Goal: Task Accomplishment & Management: Use online tool/utility

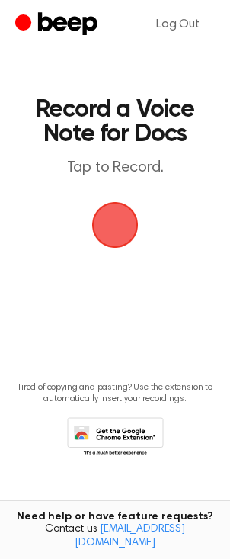
click at [110, 224] on span "button" at bounding box center [115, 225] width 43 height 43
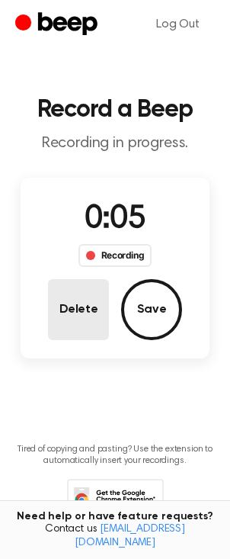
click at [72, 313] on button "Delete" at bounding box center [78, 309] width 61 height 61
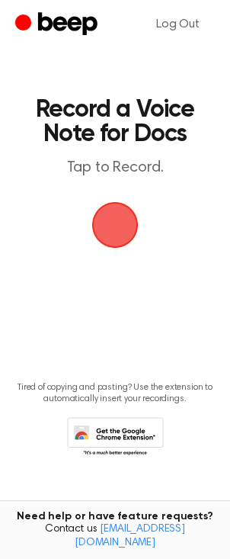
click at [115, 232] on span "button" at bounding box center [115, 225] width 43 height 43
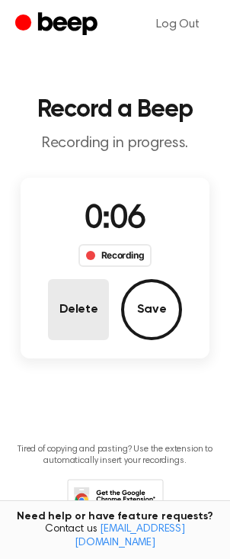
click at [79, 306] on button "Delete" at bounding box center [78, 309] width 61 height 61
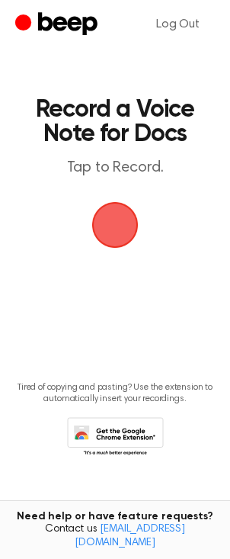
click at [114, 225] on span "button" at bounding box center [115, 225] width 43 height 43
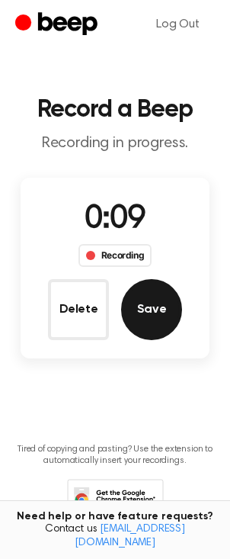
click at [152, 312] on button "Save" at bounding box center [151, 309] width 61 height 61
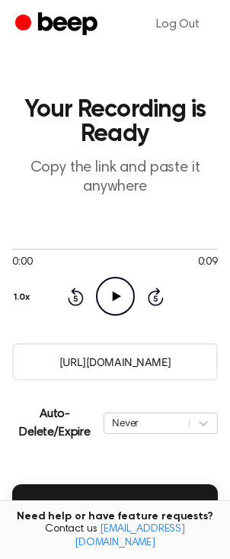
click at [115, 296] on icon at bounding box center [116, 296] width 8 height 10
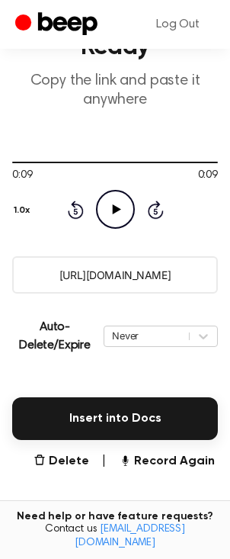
scroll to position [143, 0]
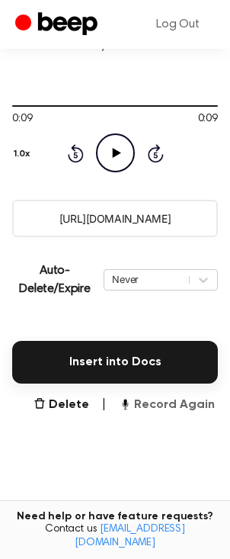
click at [175, 407] on button "Record Again" at bounding box center [167, 405] width 96 height 18
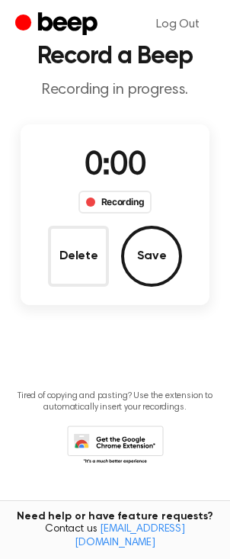
scroll to position [0, 0]
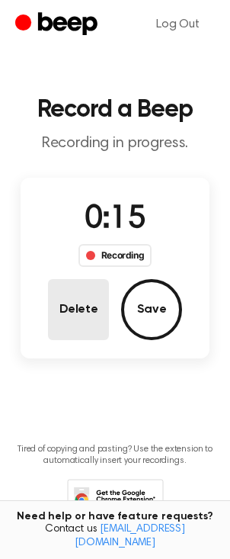
click at [68, 307] on button "Delete" at bounding box center [78, 309] width 61 height 61
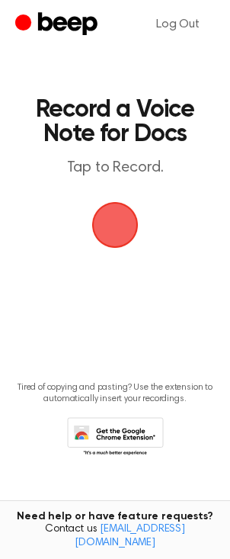
click at [121, 227] on span "button" at bounding box center [115, 225] width 47 height 47
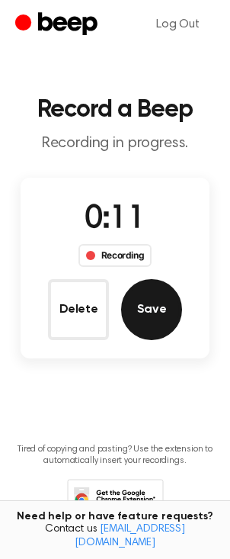
click at [159, 304] on button "Save" at bounding box center [151, 309] width 61 height 61
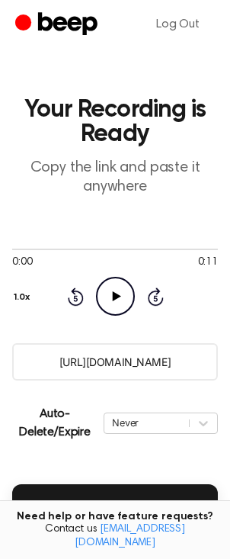
drag, startPoint x: 116, startPoint y: 294, endPoint x: 108, endPoint y: 288, distance: 9.8
click at [108, 288] on icon "Play Audio" at bounding box center [115, 296] width 39 height 39
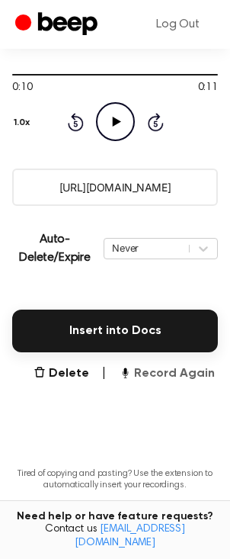
scroll to position [175, 0]
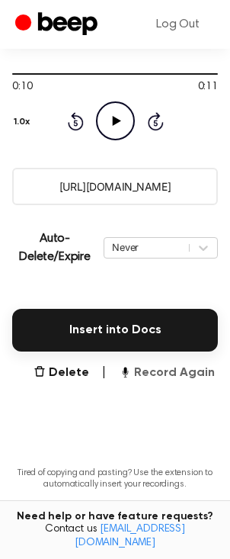
click at [159, 375] on button "Record Again" at bounding box center [167, 373] width 96 height 18
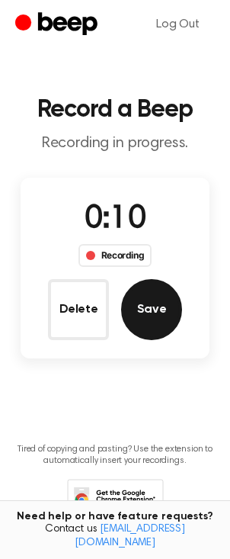
click at [149, 314] on button "Save" at bounding box center [151, 309] width 61 height 61
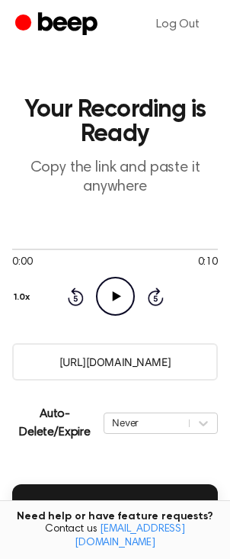
click at [115, 298] on icon "Play Audio" at bounding box center [115, 296] width 39 height 39
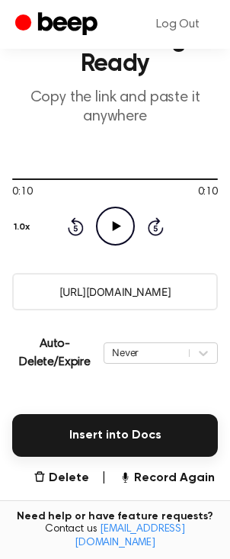
scroll to position [71, 0]
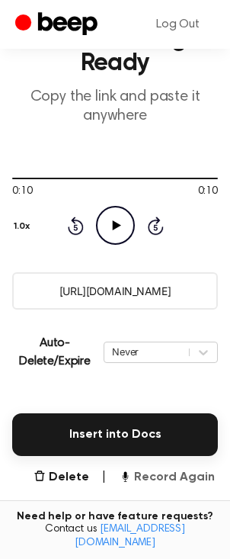
click at [182, 477] on button "Record Again" at bounding box center [167, 477] width 96 height 18
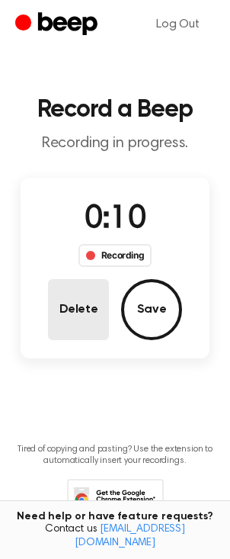
click at [87, 307] on button "Delete" at bounding box center [78, 309] width 61 height 61
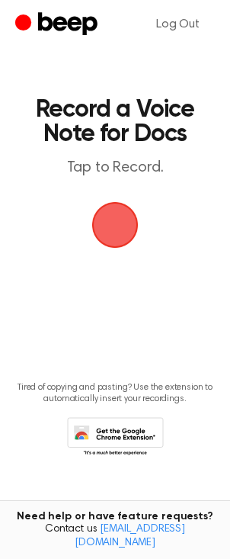
click at [116, 227] on span "button" at bounding box center [115, 225] width 47 height 47
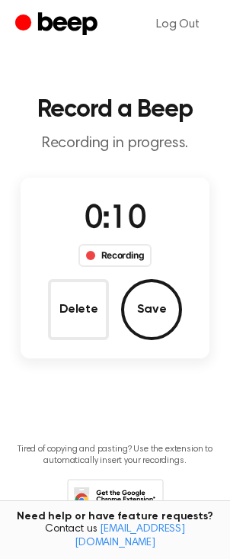
click at [159, 306] on button "Save" at bounding box center [151, 309] width 61 height 61
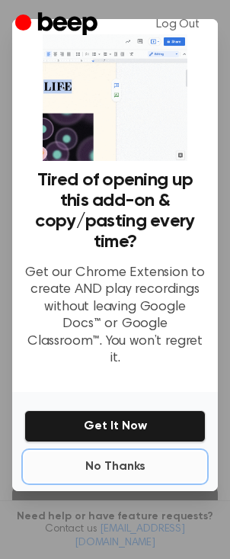
click at [111, 459] on button "No Thanks" at bounding box center [115, 467] width 182 height 31
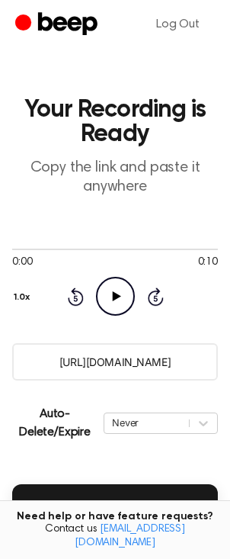
click at [117, 298] on icon "Play Audio" at bounding box center [115, 296] width 39 height 39
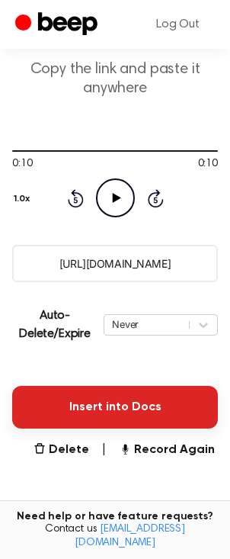
scroll to position [137, 0]
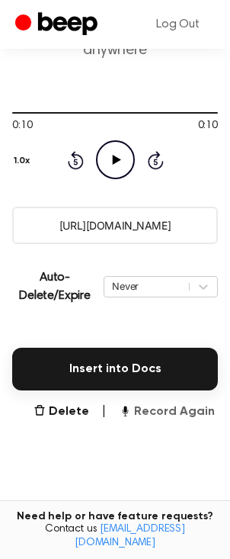
click at [166, 414] on button "Record Again" at bounding box center [167, 412] width 96 height 18
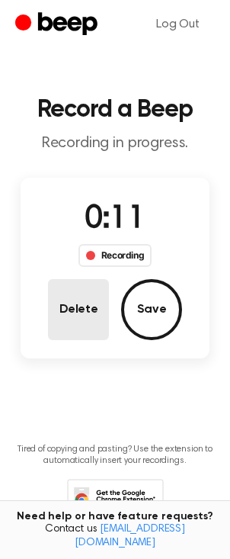
click at [67, 310] on button "Delete" at bounding box center [78, 309] width 61 height 61
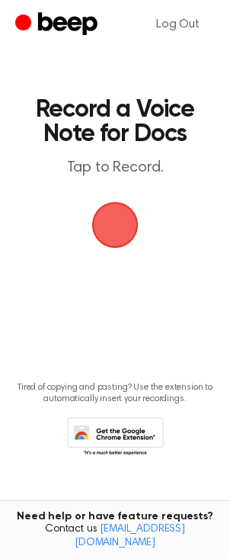
click at [108, 222] on span "button" at bounding box center [115, 225] width 47 height 47
click at [112, 224] on span "button" at bounding box center [115, 225] width 43 height 43
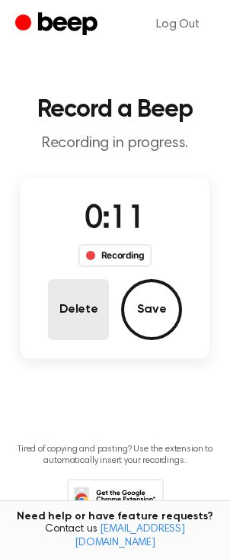
click at [75, 307] on button "Delete" at bounding box center [78, 309] width 61 height 61
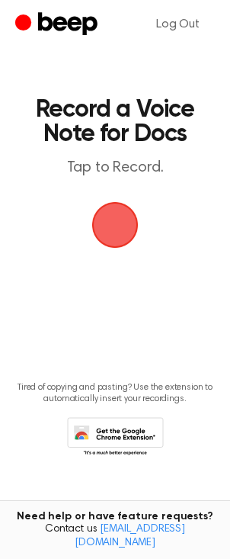
click at [114, 224] on span "button" at bounding box center [115, 225] width 47 height 47
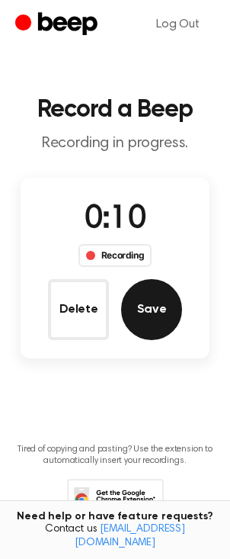
click at [147, 310] on button "Save" at bounding box center [151, 309] width 61 height 61
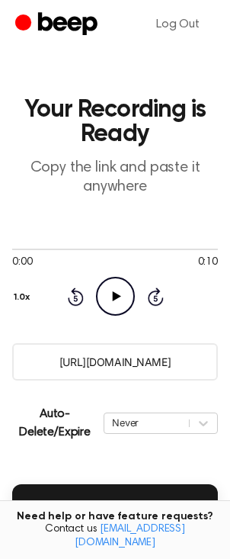
click at [114, 301] on icon "Play Audio" at bounding box center [115, 296] width 39 height 39
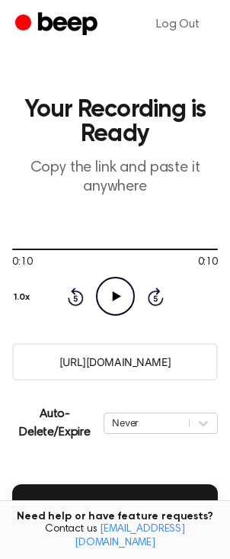
click at [116, 295] on icon at bounding box center [116, 296] width 8 height 10
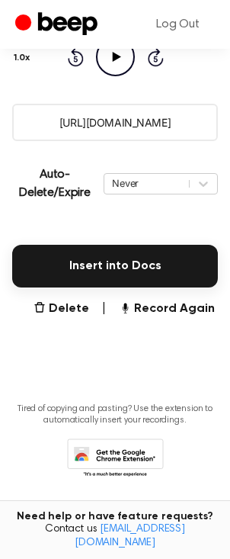
scroll to position [251, 0]
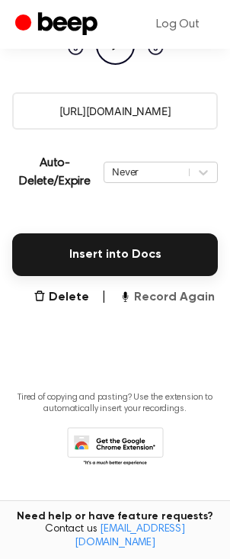
click at [173, 299] on button "Record Again" at bounding box center [167, 297] width 96 height 18
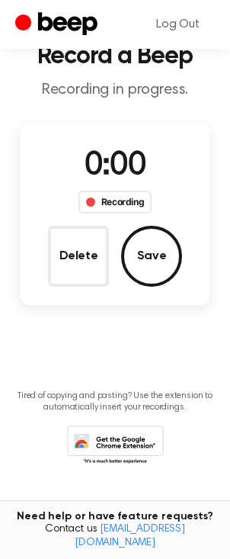
scroll to position [53, 0]
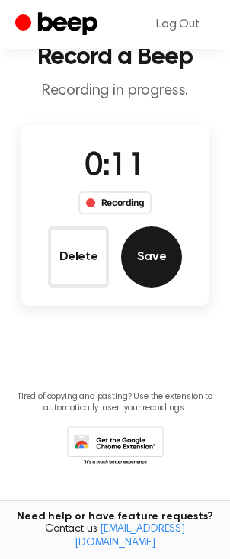
click at [152, 272] on button "Save" at bounding box center [151, 257] width 61 height 61
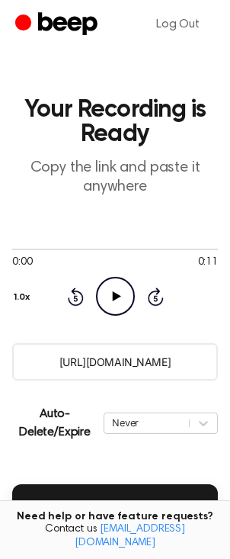
click at [113, 295] on icon at bounding box center [116, 296] width 8 height 10
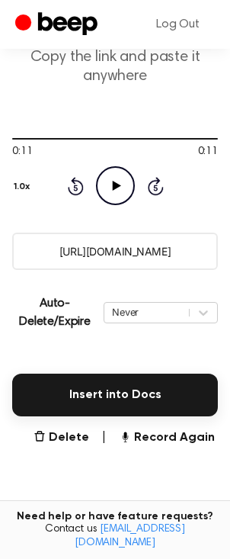
scroll to position [147, 0]
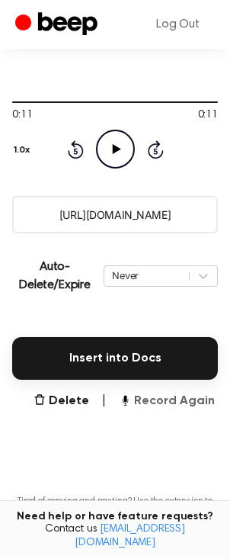
click at [167, 403] on button "Record Again" at bounding box center [167, 401] width 96 height 18
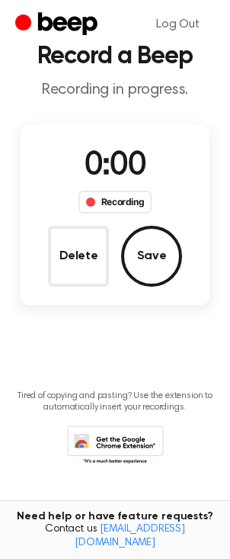
scroll to position [0, 0]
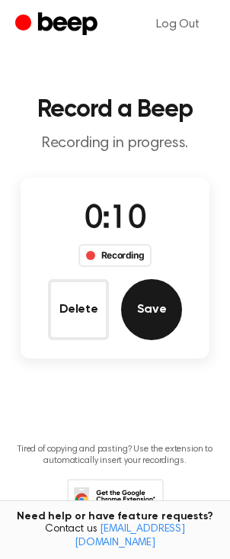
click at [156, 317] on button "Save" at bounding box center [151, 309] width 61 height 61
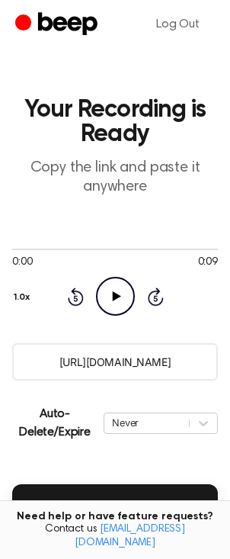
click at [118, 298] on icon "Play Audio" at bounding box center [115, 296] width 39 height 39
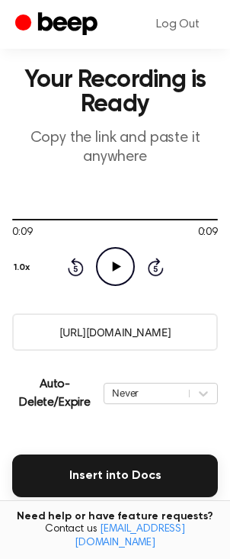
scroll to position [184, 0]
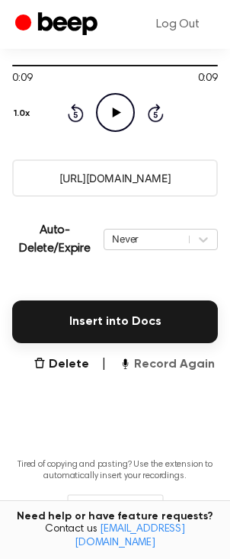
click at [154, 365] on button "Record Again" at bounding box center [167, 365] width 96 height 18
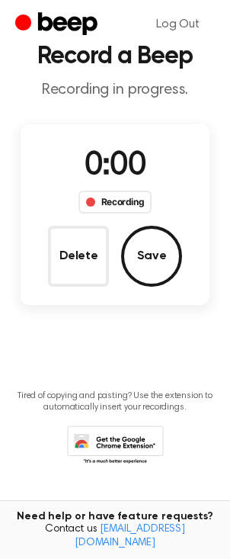
scroll to position [0, 0]
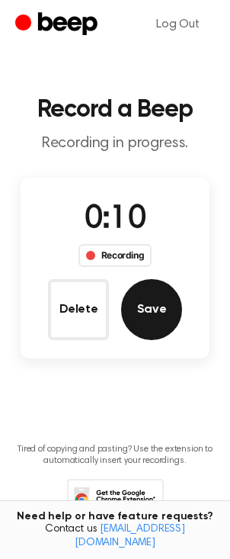
click at [150, 311] on button "Save" at bounding box center [151, 309] width 61 height 61
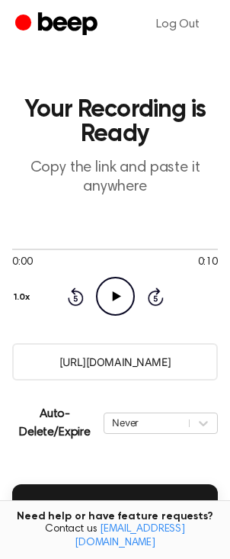
click at [115, 303] on icon "Play Audio" at bounding box center [115, 296] width 39 height 39
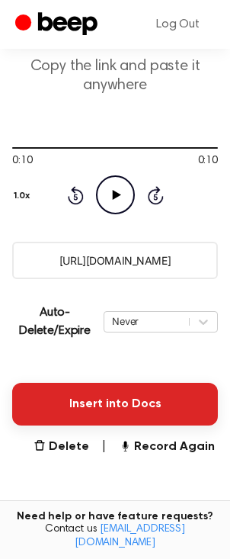
scroll to position [159, 0]
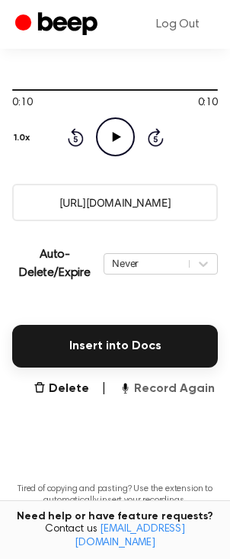
click at [178, 385] on button "Record Again" at bounding box center [167, 389] width 96 height 18
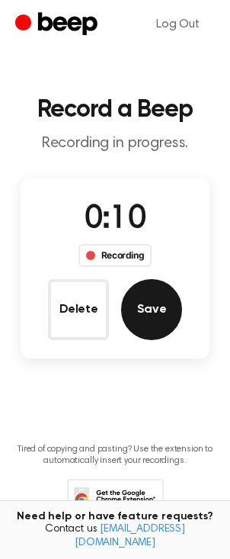
click at [153, 315] on button "Save" at bounding box center [151, 309] width 61 height 61
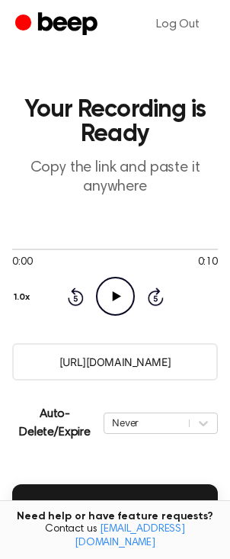
click at [115, 292] on icon "Play Audio" at bounding box center [115, 296] width 39 height 39
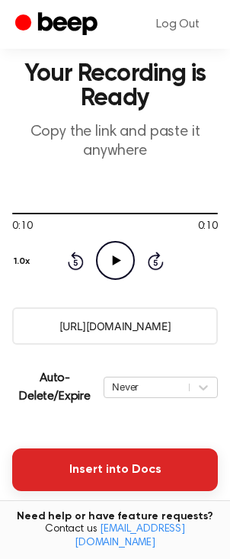
scroll to position [68, 0]
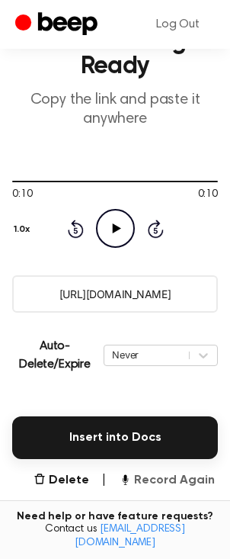
click at [160, 483] on button "Record Again" at bounding box center [167, 480] width 96 height 18
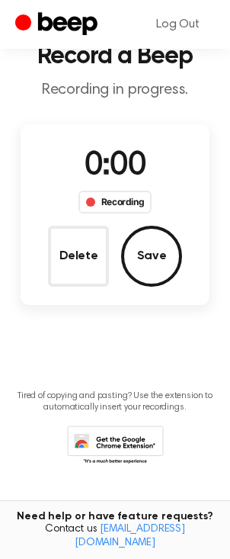
scroll to position [53, 0]
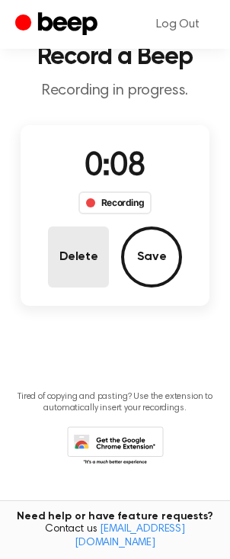
click at [77, 268] on button "Delete" at bounding box center [78, 257] width 61 height 61
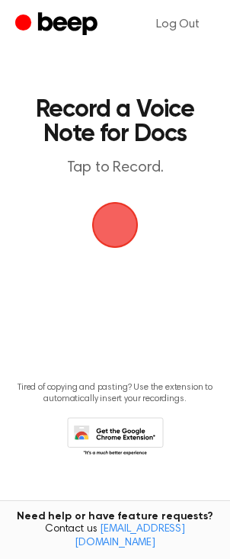
click at [113, 227] on span "button" at bounding box center [115, 225] width 47 height 47
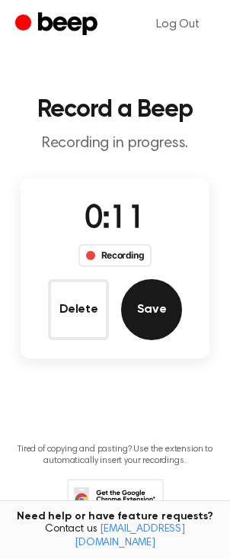
click at [163, 311] on button "Save" at bounding box center [151, 309] width 61 height 61
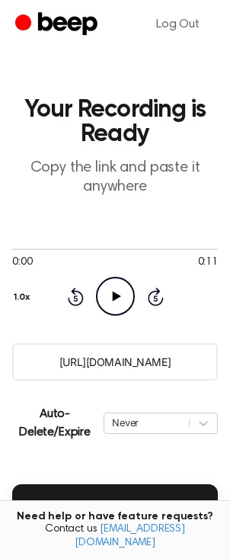
click at [113, 301] on icon "Play Audio" at bounding box center [115, 296] width 39 height 39
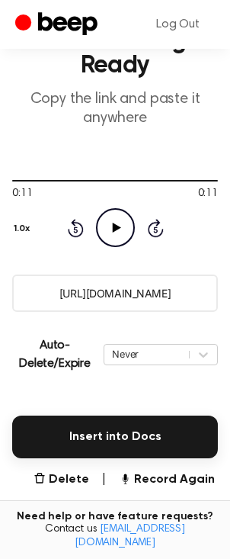
scroll to position [70, 0]
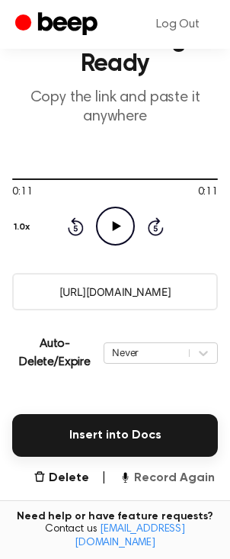
click at [176, 479] on button "Record Again" at bounding box center [167, 478] width 96 height 18
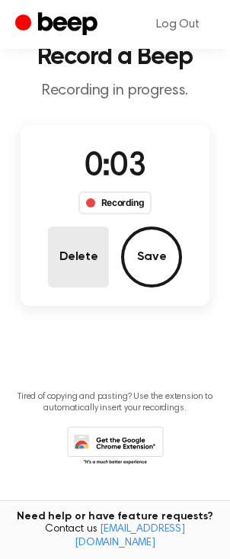
click at [86, 256] on button "Delete" at bounding box center [78, 257] width 61 height 61
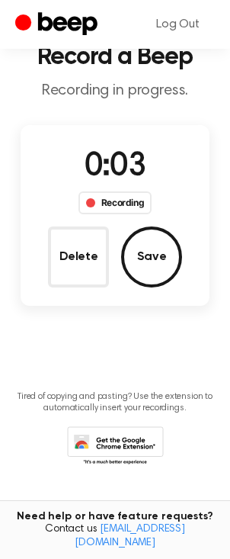
scroll to position [0, 0]
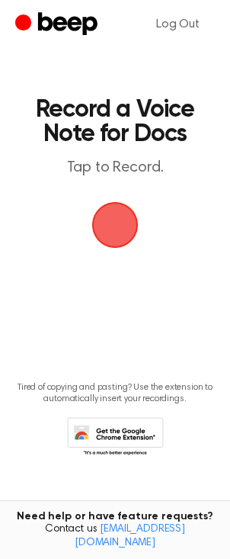
click at [114, 230] on span "button" at bounding box center [115, 225] width 47 height 47
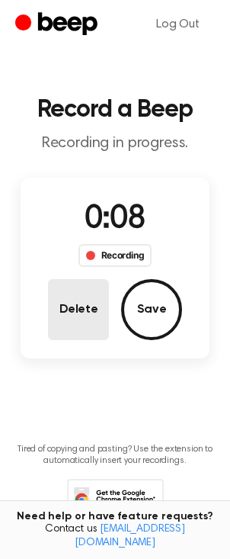
click at [76, 317] on button "Delete" at bounding box center [78, 309] width 61 height 61
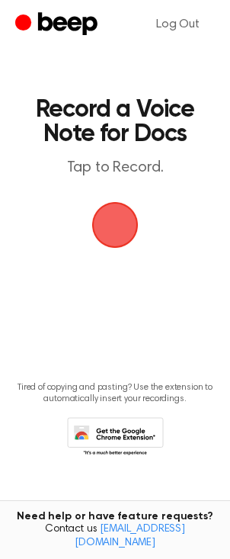
click at [112, 230] on span "button" at bounding box center [116, 226] width 50 height 50
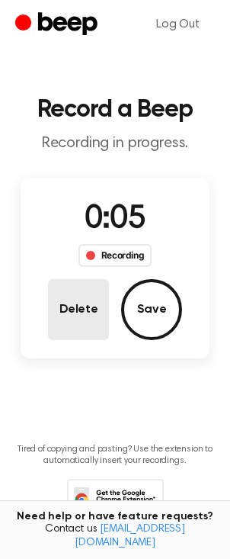
click at [76, 308] on button "Delete" at bounding box center [78, 309] width 61 height 61
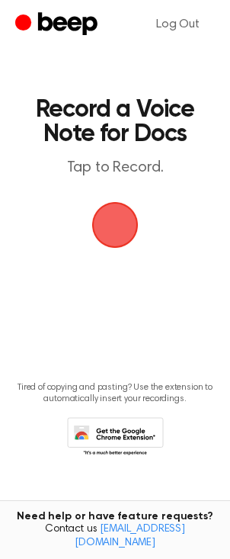
click at [113, 239] on span "button" at bounding box center [116, 226] width 50 height 50
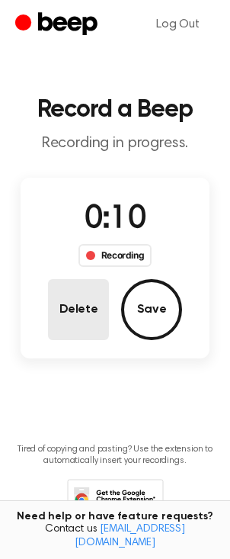
click at [90, 318] on button "Delete" at bounding box center [78, 309] width 61 height 61
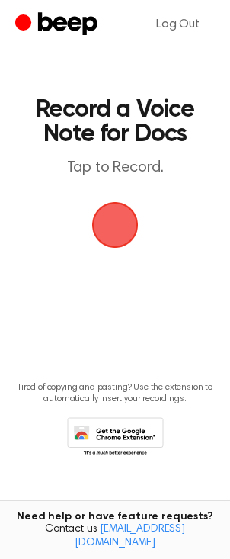
click at [109, 234] on span "button" at bounding box center [115, 225] width 47 height 47
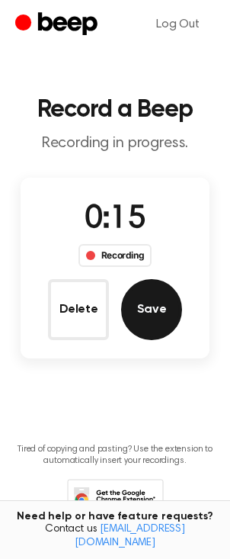
click at [156, 325] on button "Save" at bounding box center [151, 309] width 61 height 61
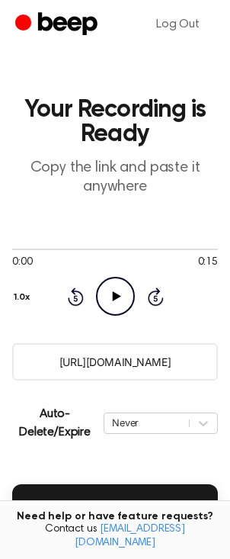
click at [121, 298] on icon "Play Audio" at bounding box center [115, 296] width 39 height 39
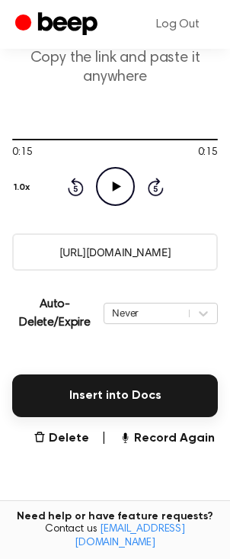
scroll to position [134, 0]
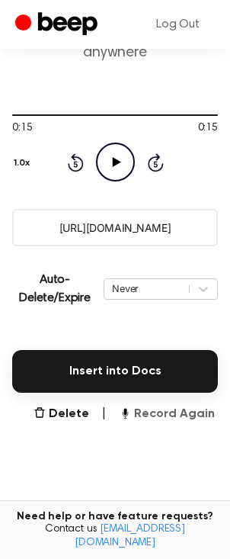
click at [162, 413] on button "Record Again" at bounding box center [167, 414] width 96 height 18
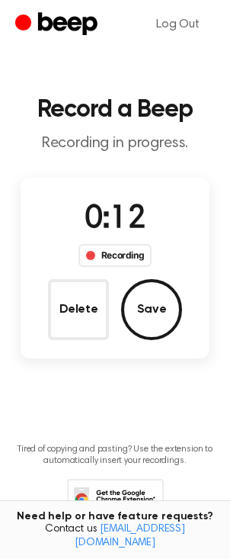
drag, startPoint x: 77, startPoint y: 306, endPoint x: 79, endPoint y: 318, distance: 12.3
click at [76, 310] on button "Delete" at bounding box center [78, 309] width 61 height 61
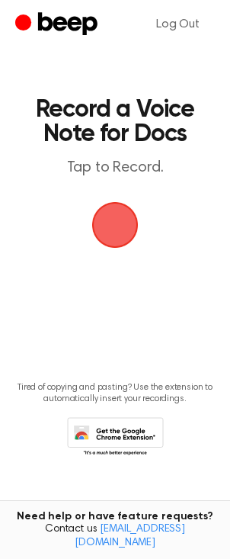
click at [115, 237] on span "button" at bounding box center [115, 225] width 79 height 79
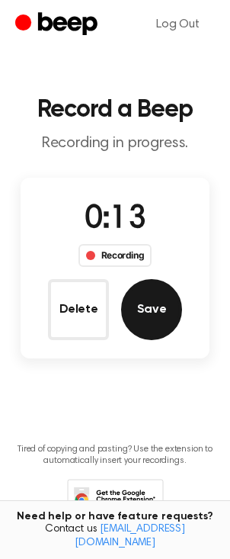
click at [152, 317] on button "Save" at bounding box center [151, 309] width 61 height 61
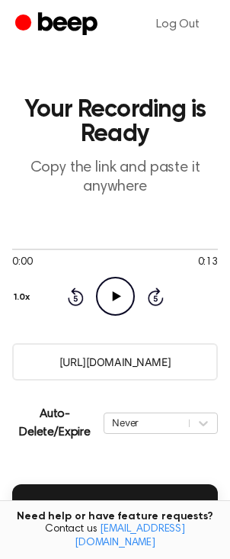
click at [114, 298] on icon at bounding box center [116, 296] width 8 height 10
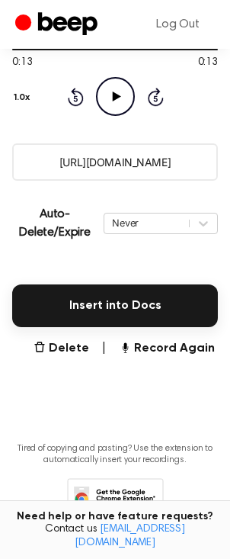
scroll to position [202, 0]
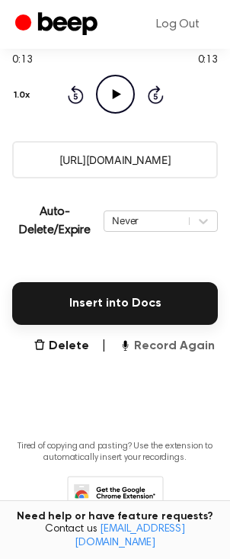
click at [172, 350] on button "Record Again" at bounding box center [167, 346] width 96 height 18
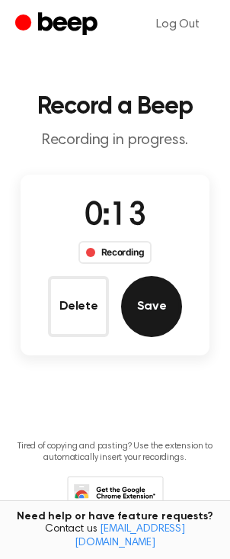
click at [152, 314] on button "Save" at bounding box center [151, 306] width 61 height 61
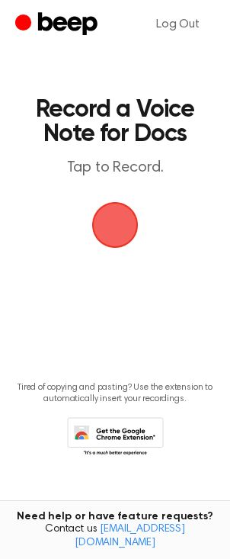
scroll to position [0, 0]
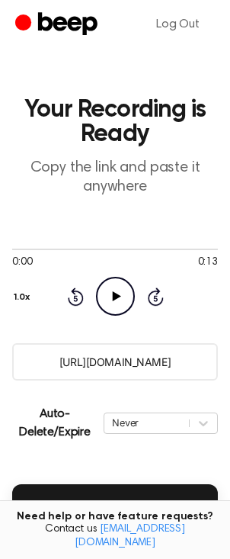
click at [114, 297] on icon at bounding box center [116, 296] width 8 height 10
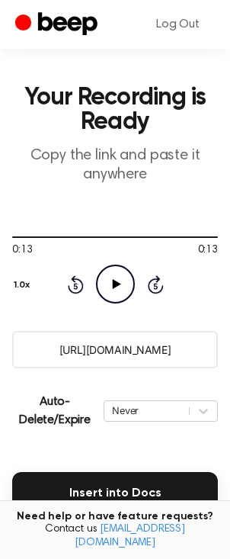
scroll to position [153, 0]
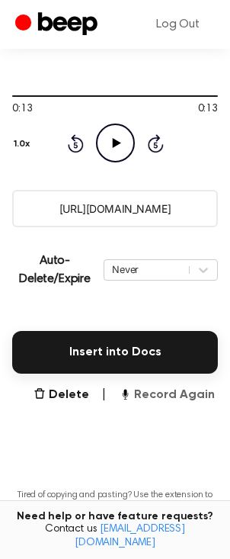
click at [165, 399] on button "Record Again" at bounding box center [167, 395] width 96 height 18
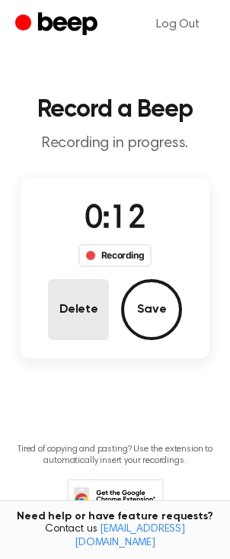
click at [69, 314] on button "Delete" at bounding box center [78, 309] width 61 height 61
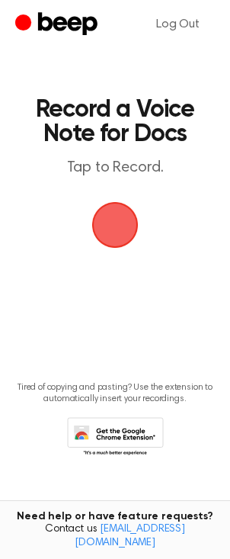
click at [109, 239] on span "button" at bounding box center [115, 225] width 47 height 47
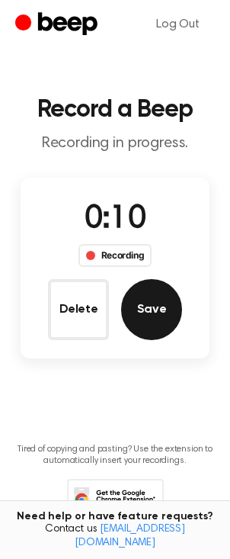
click at [155, 325] on button "Save" at bounding box center [151, 309] width 61 height 61
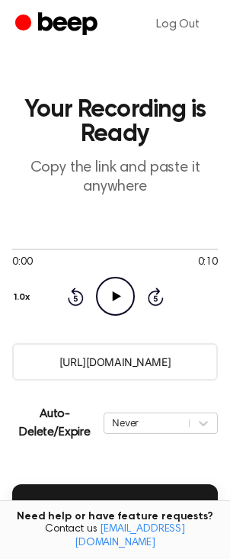
click at [117, 301] on icon "Play Audio" at bounding box center [115, 296] width 39 height 39
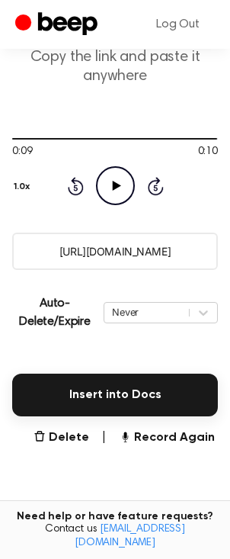
scroll to position [114, 0]
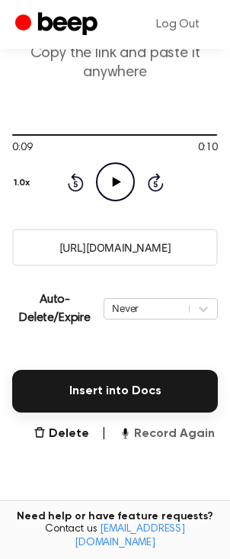
click at [166, 434] on button "Record Again" at bounding box center [167, 434] width 96 height 18
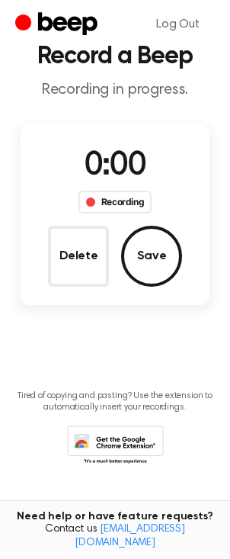
scroll to position [0, 0]
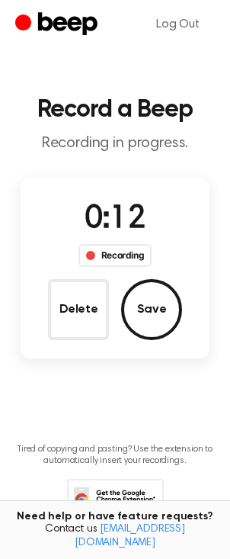
click at [158, 318] on button "Save" at bounding box center [151, 309] width 61 height 61
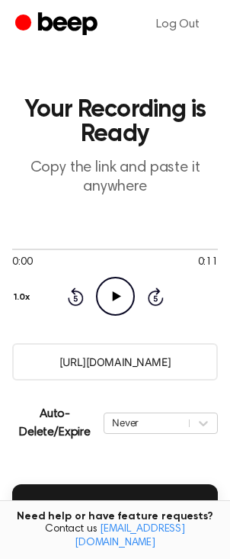
click at [119, 297] on icon at bounding box center [116, 296] width 8 height 10
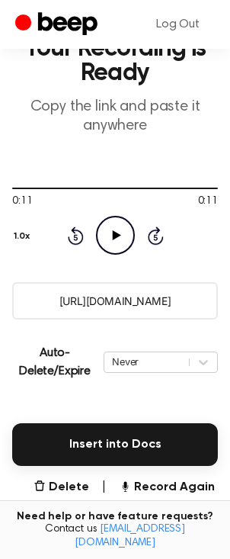
scroll to position [86, 0]
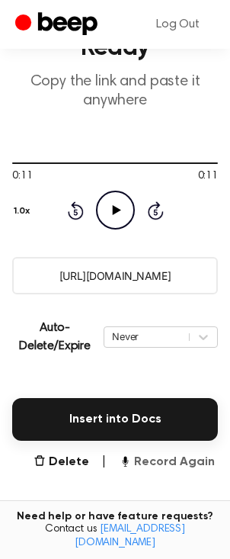
click at [175, 462] on button "Record Again" at bounding box center [167, 462] width 96 height 18
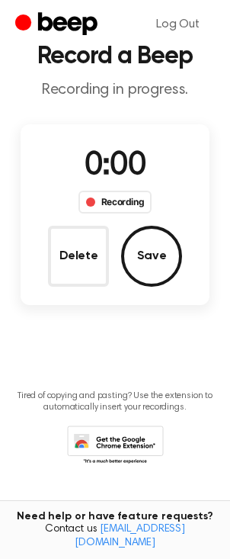
scroll to position [0, 0]
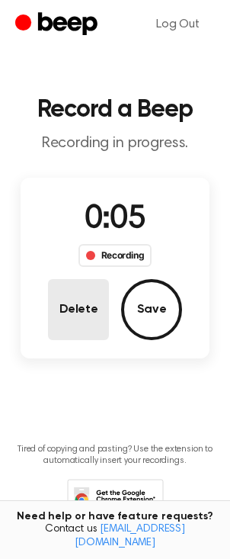
click at [82, 317] on button "Delete" at bounding box center [78, 309] width 61 height 61
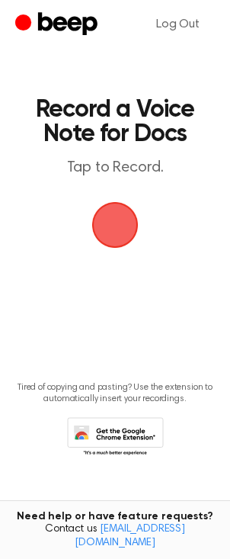
click at [113, 230] on span "button" at bounding box center [115, 225] width 43 height 43
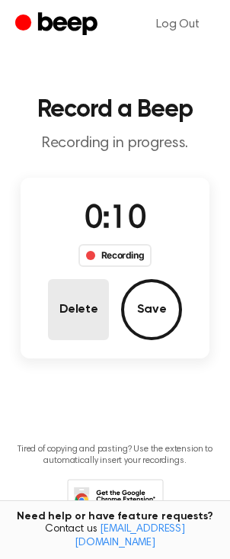
click at [79, 317] on button "Delete" at bounding box center [78, 309] width 61 height 61
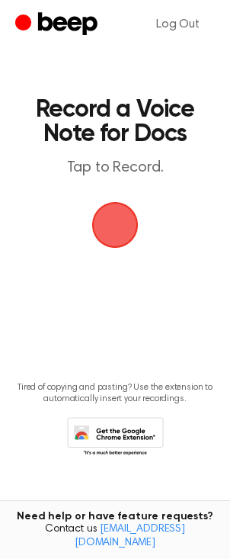
click at [112, 230] on span "button" at bounding box center [116, 226] width 50 height 50
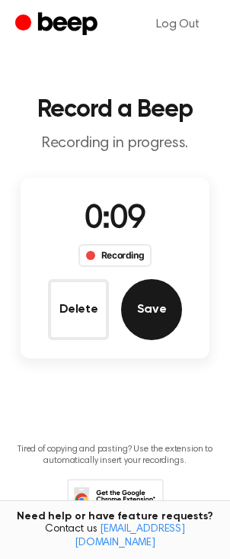
click at [165, 317] on button "Save" at bounding box center [151, 309] width 61 height 61
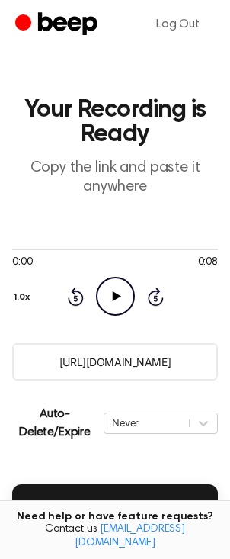
click at [114, 299] on icon "Play Audio" at bounding box center [115, 296] width 39 height 39
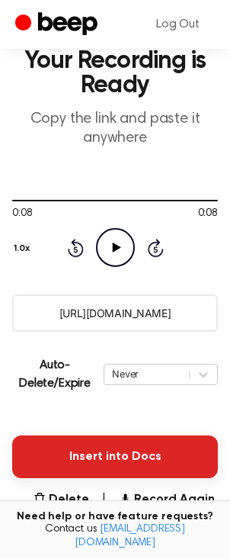
scroll to position [76, 0]
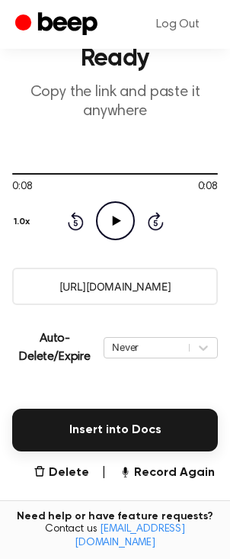
click at [164, 481] on main "Your Recording is Ready Copy the link and paste it anywhere 0:08 0:08 Your brow…" at bounding box center [115, 305] width 230 height 763
click at [64, 471] on button "Delete" at bounding box center [62, 473] width 56 height 18
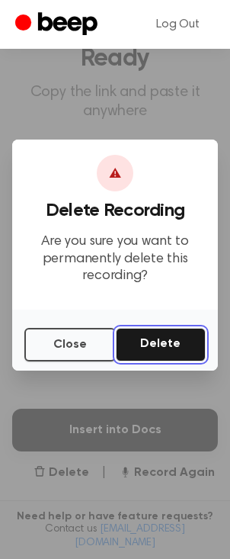
click at [183, 346] on button "Delete" at bounding box center [161, 345] width 90 height 34
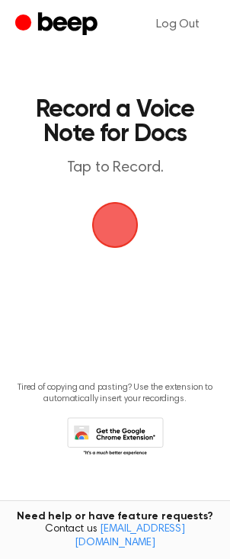
click at [108, 236] on span "button" at bounding box center [115, 225] width 84 height 84
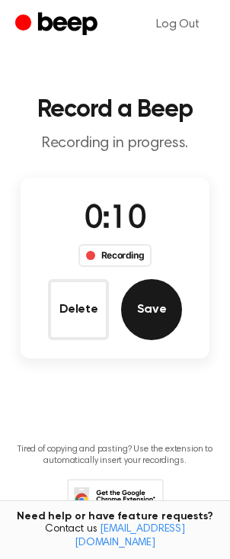
click at [153, 315] on button "Save" at bounding box center [151, 309] width 61 height 61
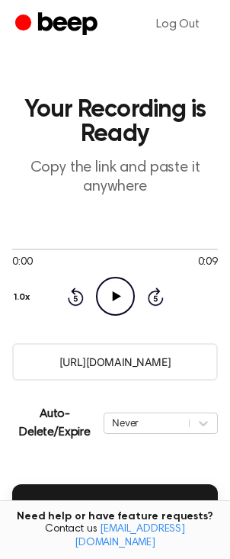
click at [109, 298] on icon "Play Audio" at bounding box center [115, 296] width 39 height 39
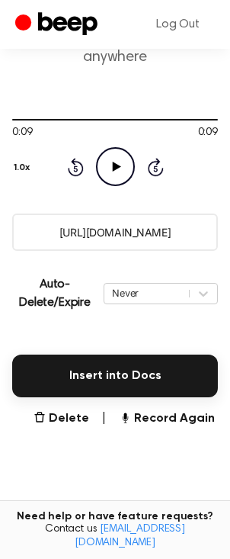
scroll to position [131, 0]
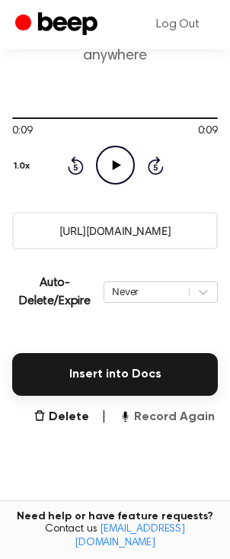
click at [170, 417] on button "Record Again" at bounding box center [167, 417] width 96 height 18
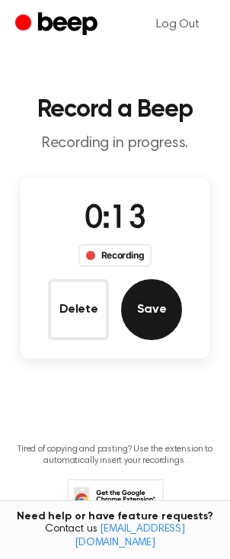
click at [153, 313] on button "Save" at bounding box center [151, 309] width 61 height 61
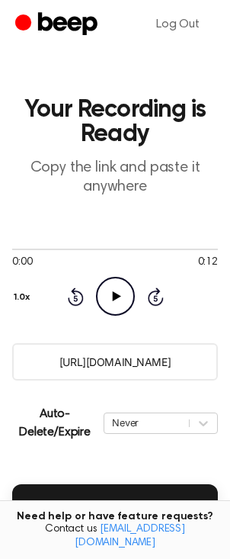
click at [108, 296] on icon "Play Audio" at bounding box center [115, 296] width 39 height 39
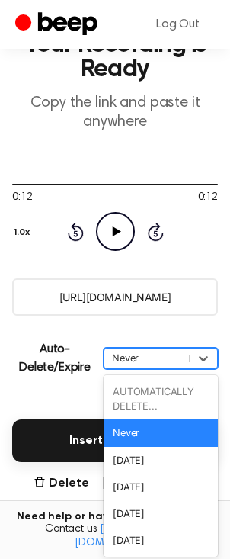
scroll to position [68, 0]
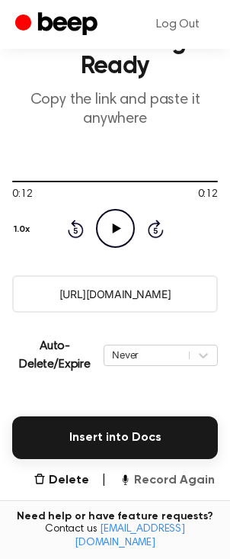
click at [159, 486] on button "Record Again" at bounding box center [167, 480] width 96 height 18
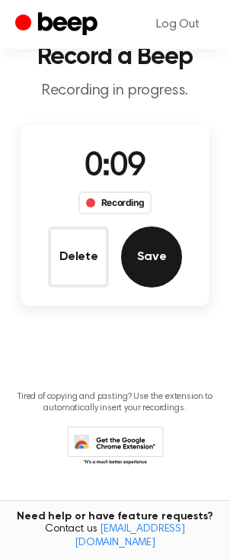
click at [155, 265] on button "Save" at bounding box center [151, 257] width 61 height 61
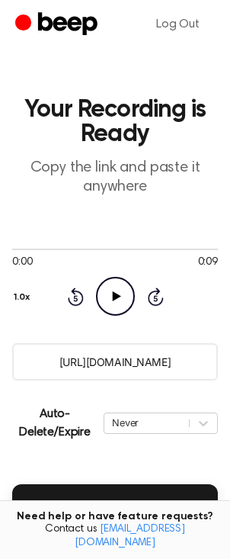
click at [118, 301] on icon "Play Audio" at bounding box center [115, 296] width 39 height 39
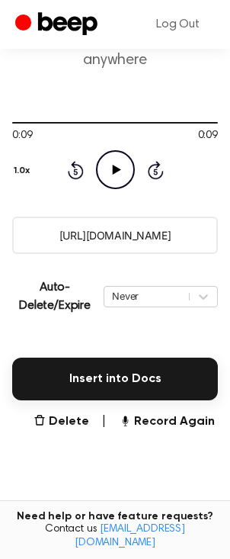
scroll to position [127, 0]
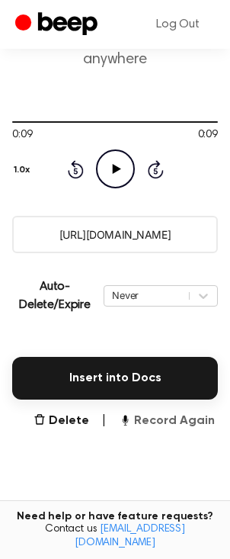
click at [169, 420] on button "Record Again" at bounding box center [167, 421] width 96 height 18
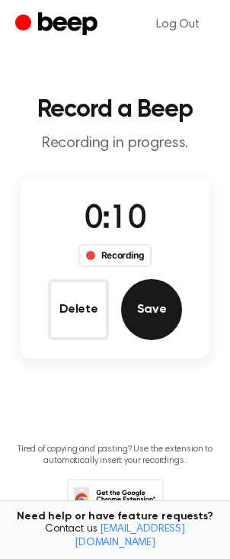
click at [145, 317] on button "Save" at bounding box center [151, 309] width 61 height 61
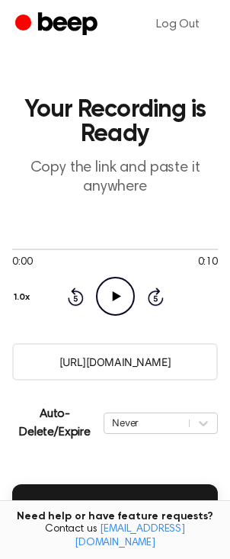
click at [119, 296] on icon at bounding box center [116, 296] width 8 height 10
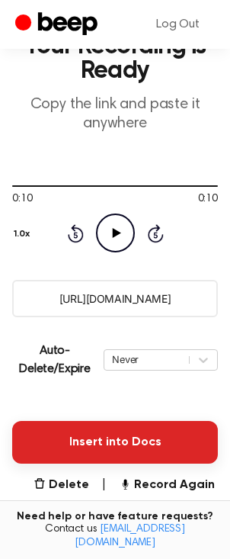
scroll to position [92, 0]
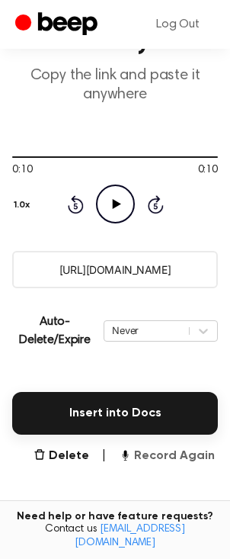
click at [159, 452] on button "Record Again" at bounding box center [167, 456] width 96 height 18
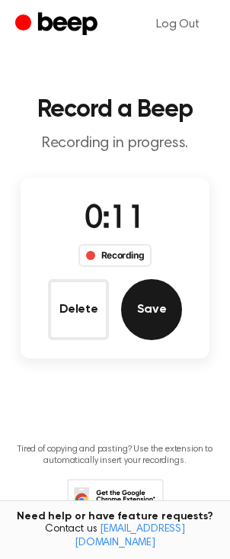
click at [148, 306] on button "Save" at bounding box center [151, 309] width 61 height 61
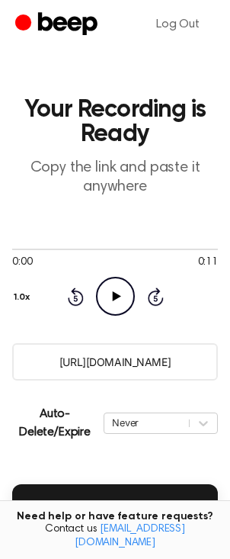
click at [117, 288] on icon "Play Audio" at bounding box center [115, 296] width 39 height 39
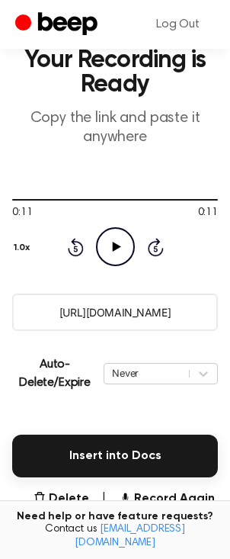
scroll to position [211, 0]
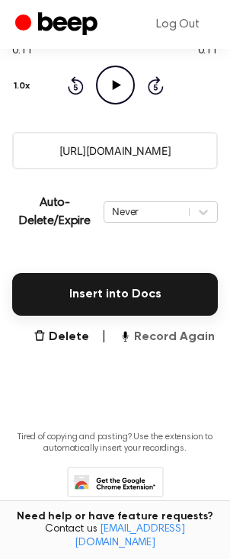
click at [164, 338] on button "Record Again" at bounding box center [167, 337] width 96 height 18
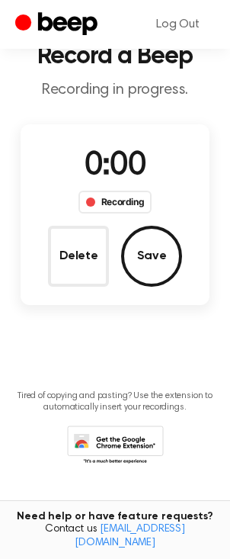
scroll to position [12, 0]
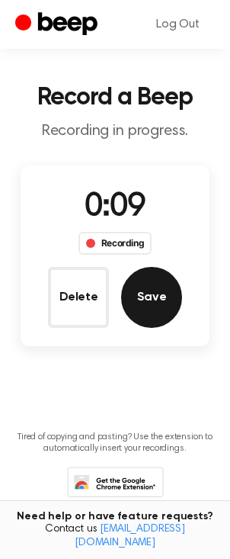
click at [141, 311] on button "Save" at bounding box center [151, 297] width 61 height 61
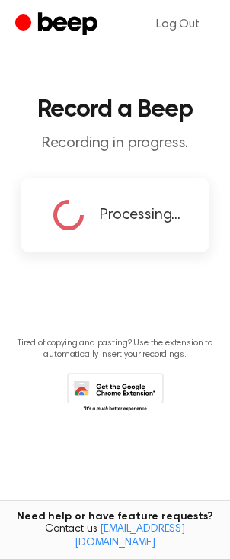
scroll to position [0, 0]
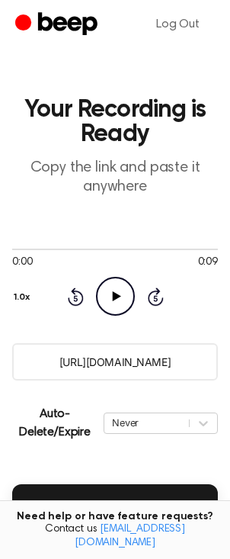
click at [125, 292] on icon "Play Audio" at bounding box center [115, 296] width 39 height 39
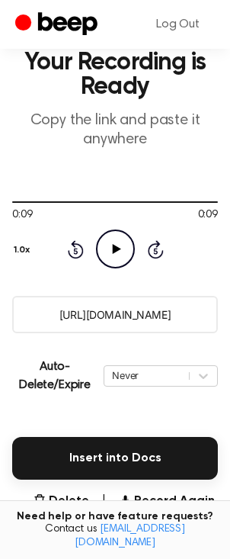
scroll to position [63, 0]
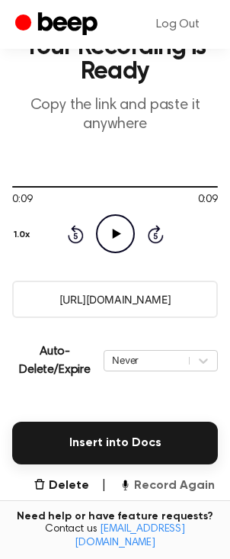
click at [166, 488] on button "Record Again" at bounding box center [167, 486] width 96 height 18
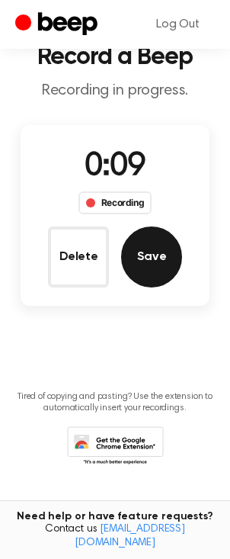
click at [137, 255] on button "Save" at bounding box center [151, 257] width 61 height 61
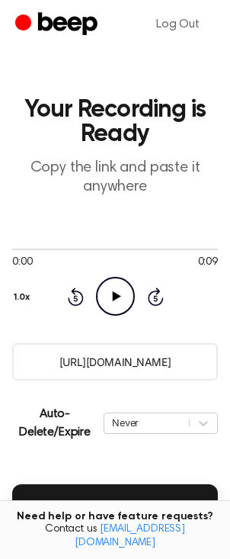
click at [123, 300] on icon "Play Audio" at bounding box center [115, 296] width 39 height 39
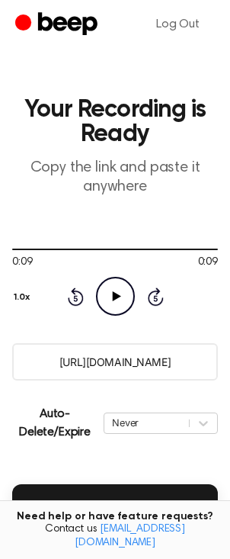
drag, startPoint x: 191, startPoint y: 311, endPoint x: 252, endPoint y: 313, distance: 60.3
click at [230, 313] on html "Log Out Your Recording is Ready Copy the link and paste it anywhere 0:09 0:09 Y…" at bounding box center [115, 406] width 230 height 812
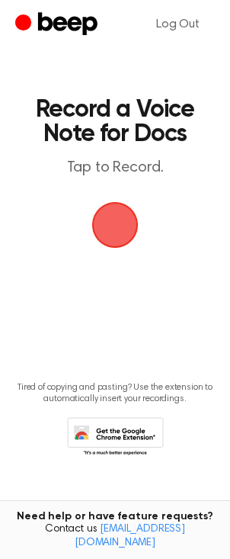
click at [114, 228] on span "button" at bounding box center [116, 226] width 50 height 50
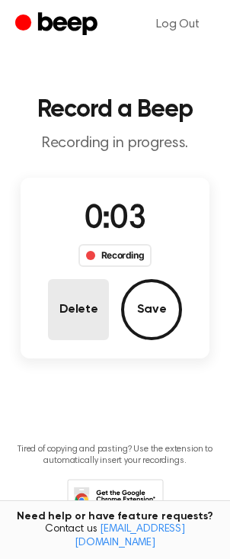
click at [80, 312] on button "Delete" at bounding box center [78, 309] width 61 height 61
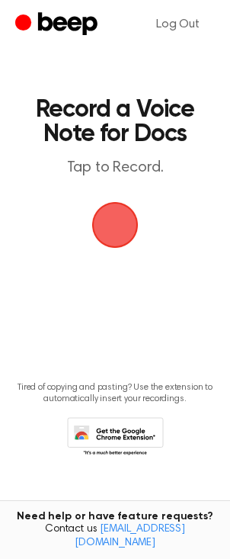
click at [107, 225] on span "button" at bounding box center [115, 225] width 63 height 63
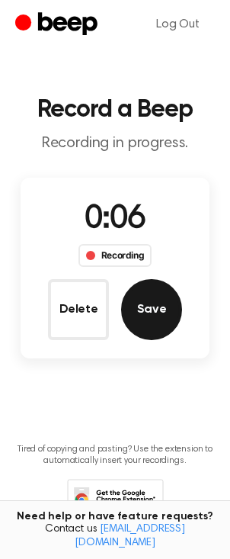
click at [140, 322] on button "Save" at bounding box center [151, 309] width 61 height 61
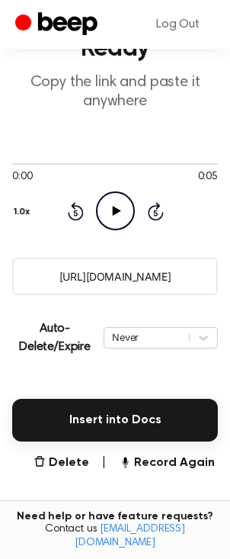
scroll to position [98, 0]
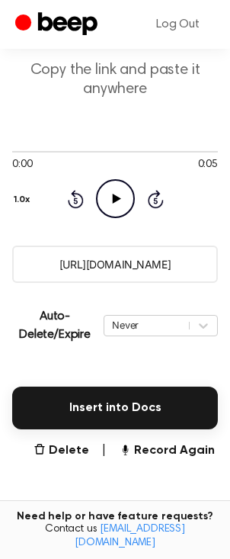
click at [70, 459] on main "Your Recording is Ready Copy the link and paste it anywhere 0:00 0:05 Your brow…" at bounding box center [115, 283] width 230 height 763
click at [70, 450] on button "Delete" at bounding box center [62, 451] width 56 height 18
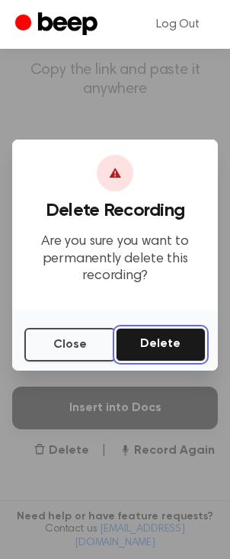
click at [179, 333] on button "Delete" at bounding box center [161, 345] width 90 height 34
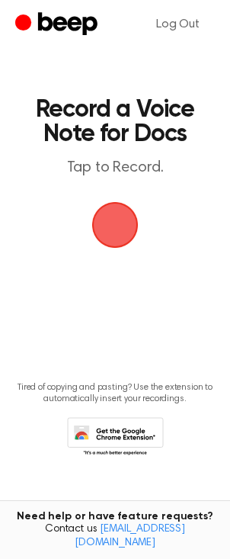
click at [120, 243] on span "button" at bounding box center [115, 225] width 56 height 56
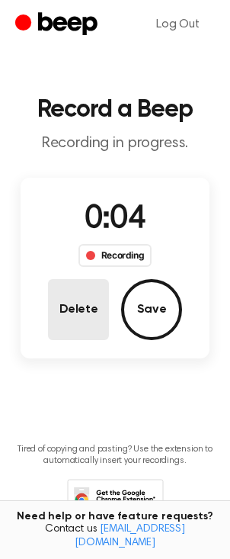
click at [79, 315] on button "Delete" at bounding box center [78, 309] width 61 height 61
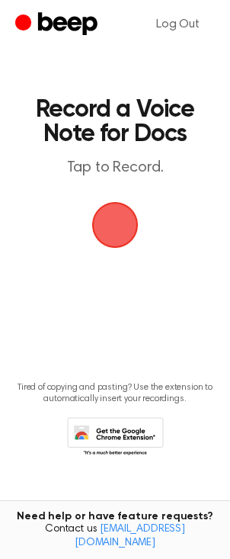
click at [115, 235] on span "button" at bounding box center [115, 225] width 66 height 66
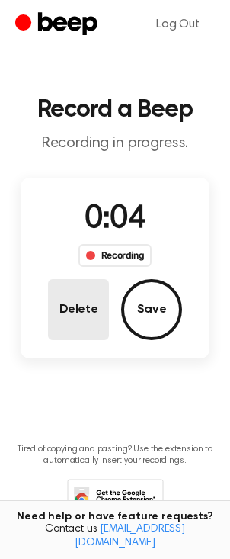
click at [88, 320] on button "Delete" at bounding box center [78, 309] width 61 height 61
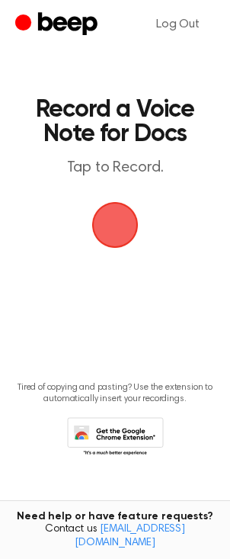
click at [117, 227] on span "button" at bounding box center [115, 225] width 56 height 56
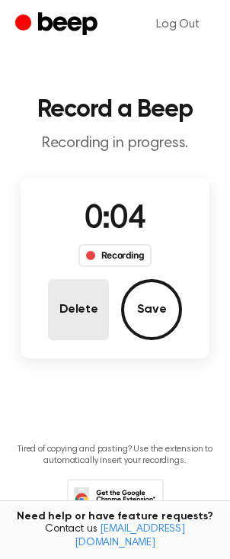
click at [76, 314] on button "Delete" at bounding box center [78, 309] width 61 height 61
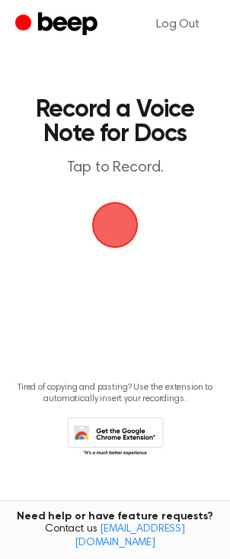
click at [122, 231] on span "button" at bounding box center [116, 226] width 50 height 50
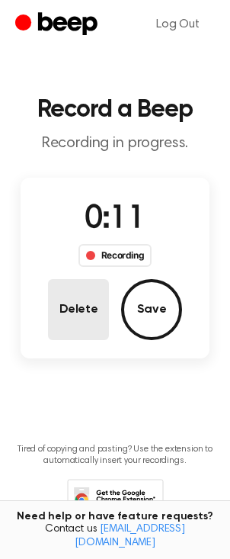
click at [71, 314] on button "Delete" at bounding box center [78, 309] width 61 height 61
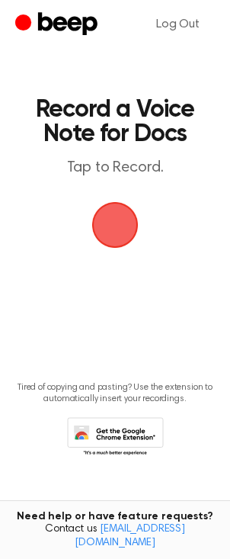
click at [116, 228] on span "button" at bounding box center [114, 224] width 85 height 85
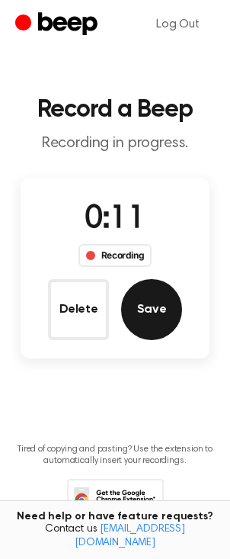
click at [160, 319] on button "Save" at bounding box center [151, 309] width 61 height 61
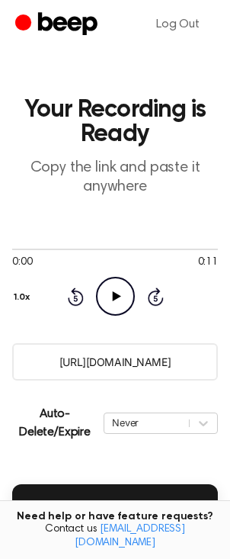
click at [123, 297] on icon "Play Audio" at bounding box center [115, 296] width 39 height 39
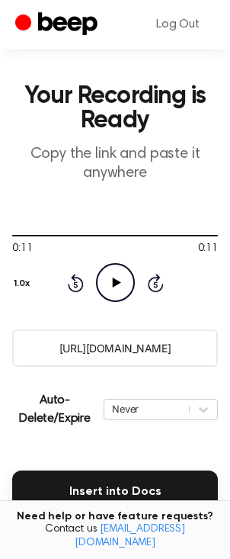
scroll to position [173, 0]
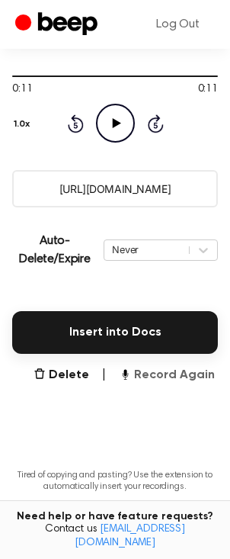
click at [195, 378] on button "Record Again" at bounding box center [167, 375] width 96 height 18
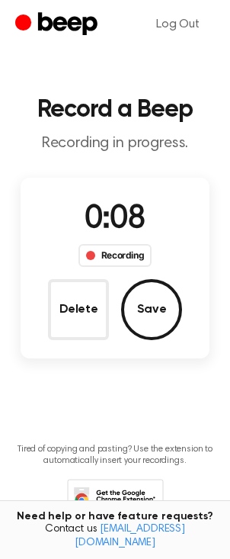
click at [78, 308] on button "Delete" at bounding box center [78, 309] width 61 height 61
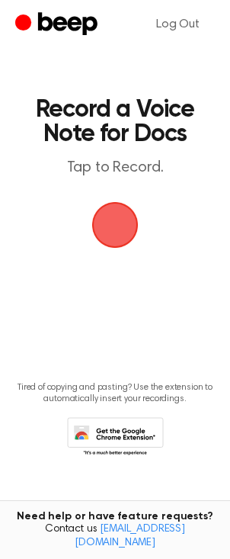
click at [111, 226] on span "button" at bounding box center [115, 225] width 55 height 55
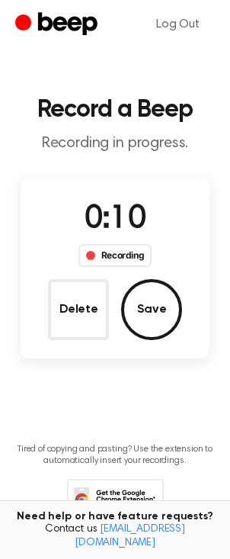
click at [141, 310] on button "Save" at bounding box center [151, 309] width 61 height 61
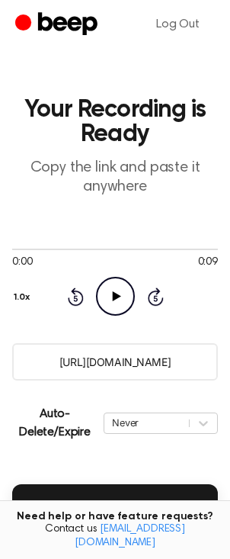
click at [111, 298] on icon "Play Audio" at bounding box center [115, 296] width 39 height 39
